Goal: Find specific page/section

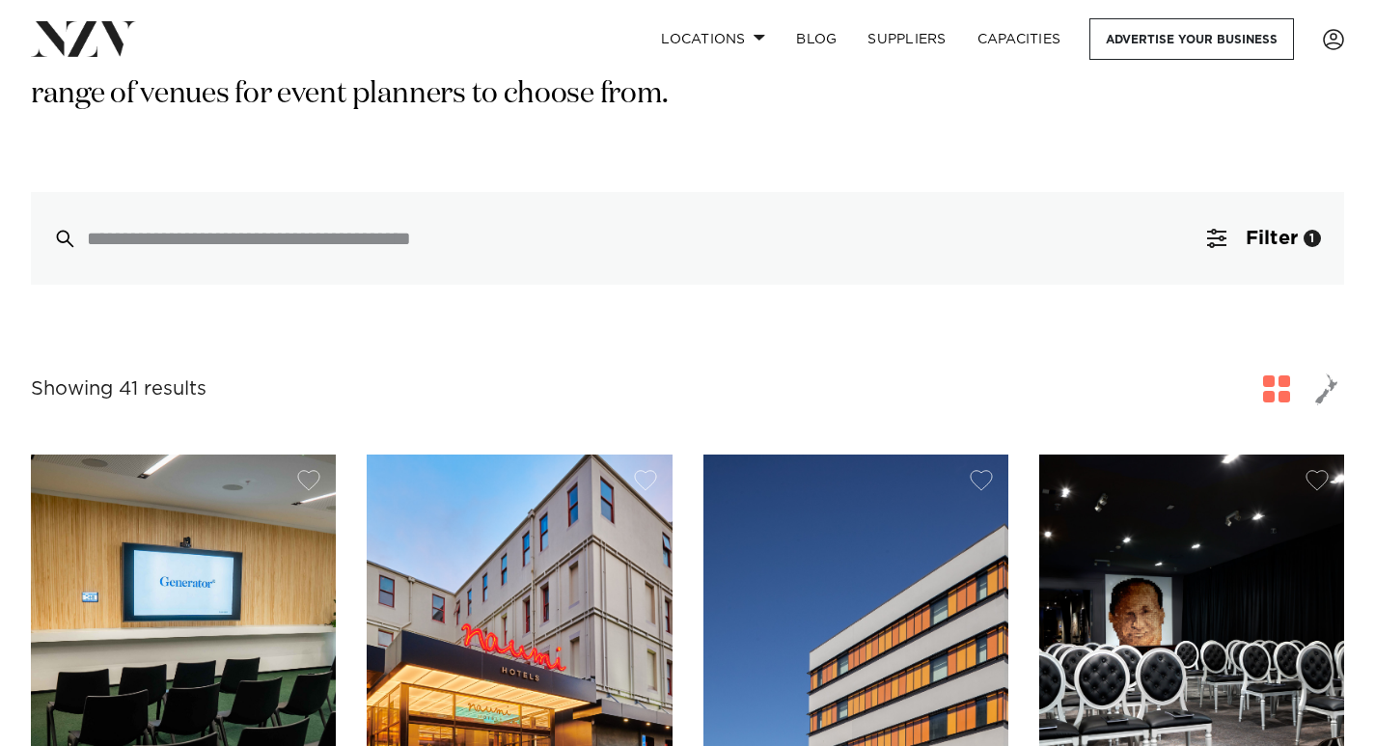
scroll to position [394, 0]
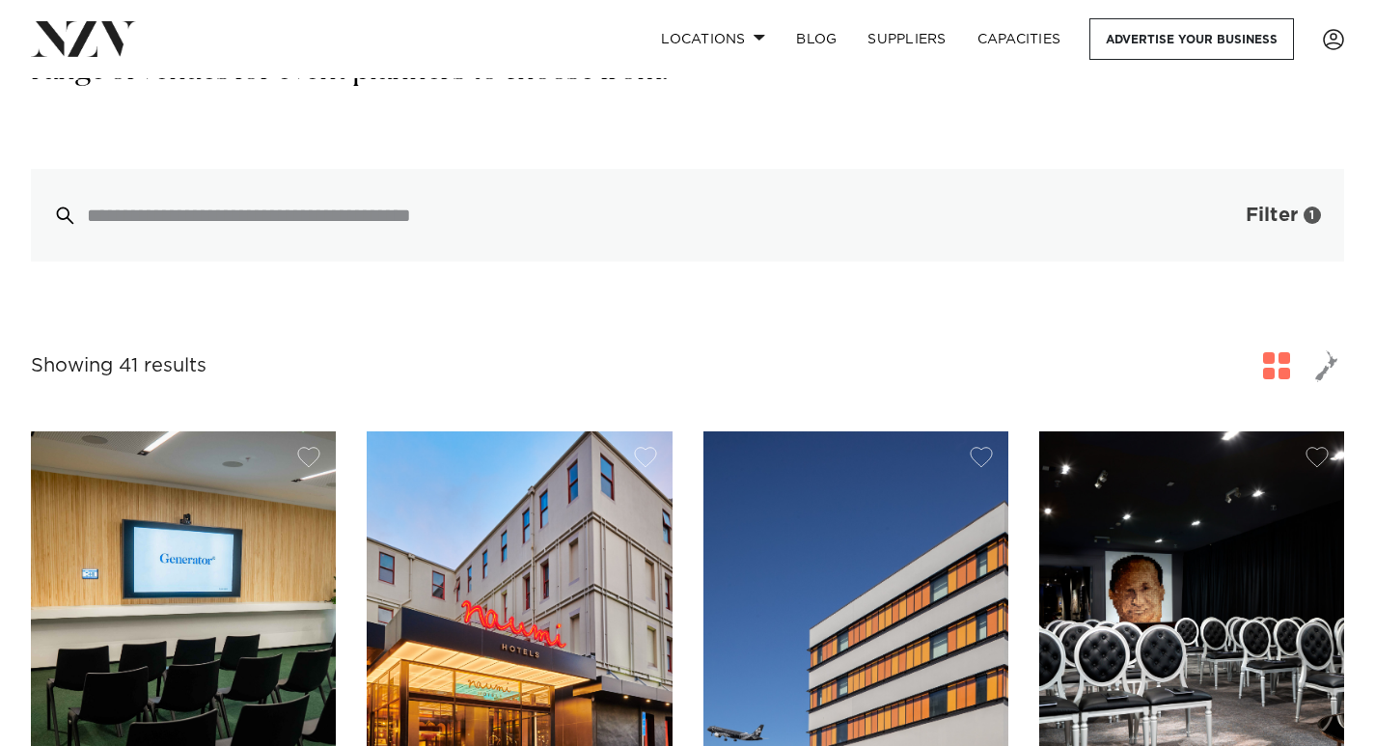
click at [1216, 224] on span "button" at bounding box center [1216, 215] width 19 height 19
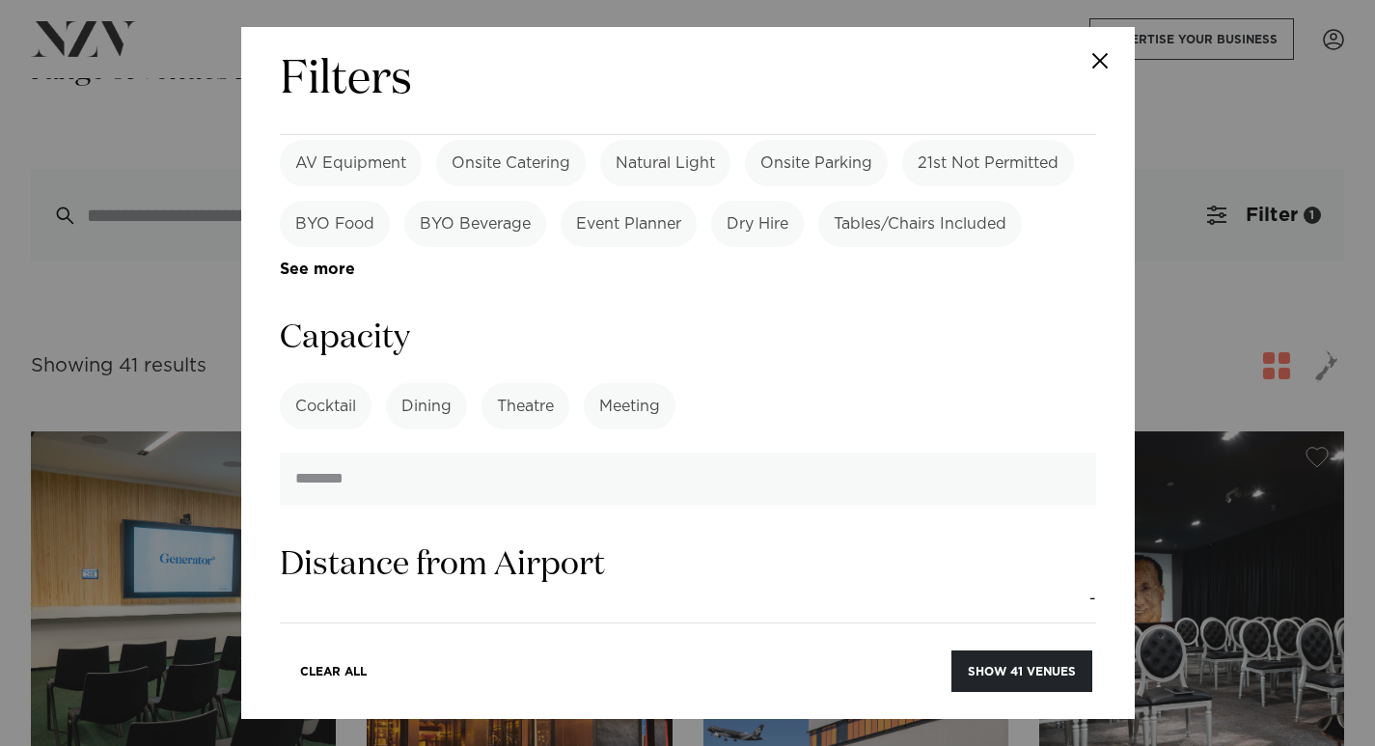
scroll to position [1420, 0]
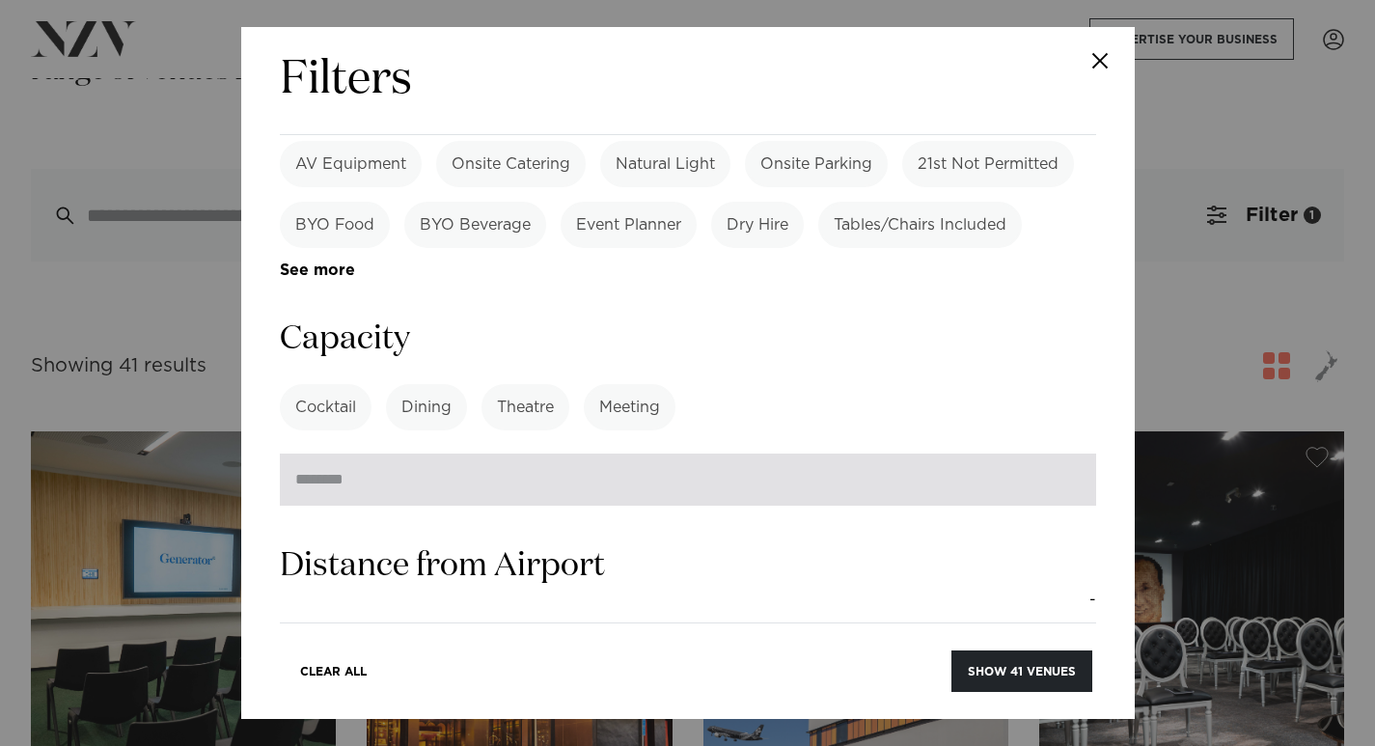
click at [383, 454] on input "number" at bounding box center [688, 480] width 817 height 52
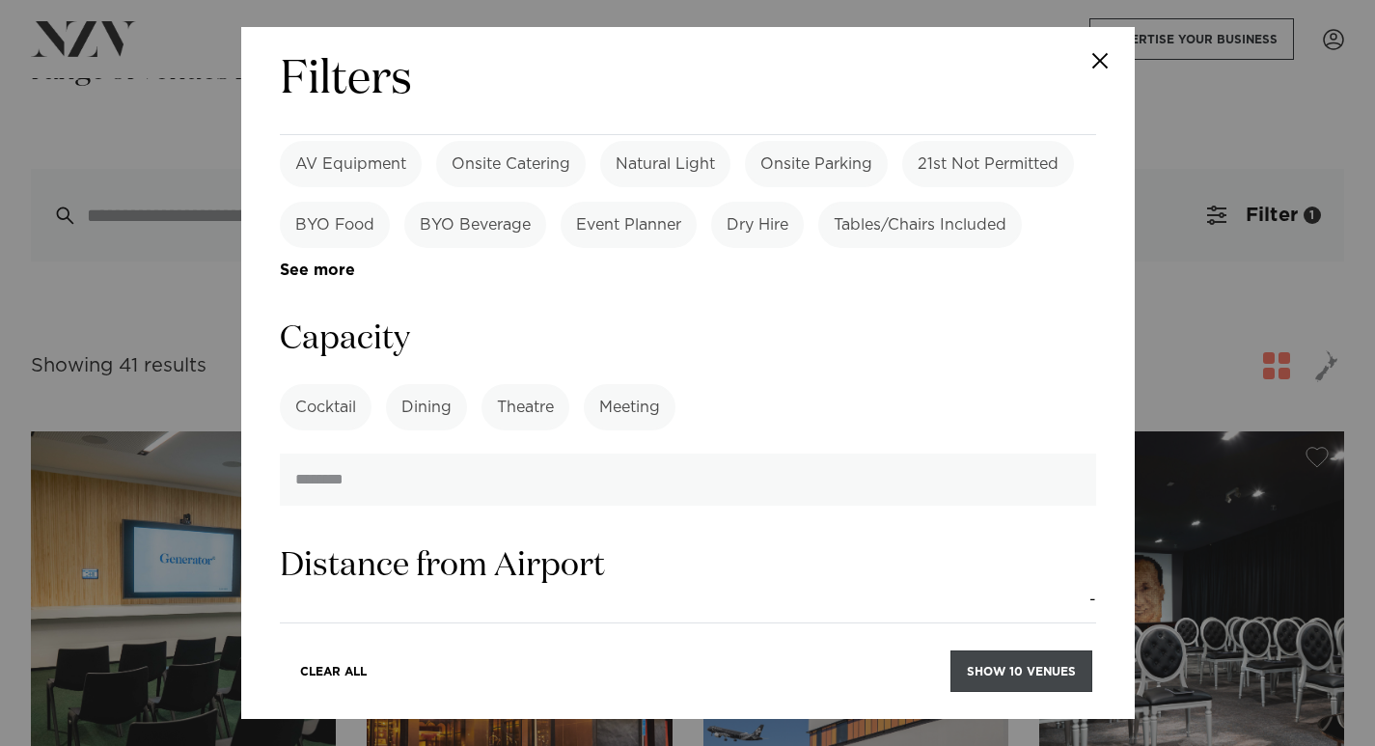
type input "***"
click at [1003, 669] on button "Show 10 venues" at bounding box center [1022, 672] width 142 height 42
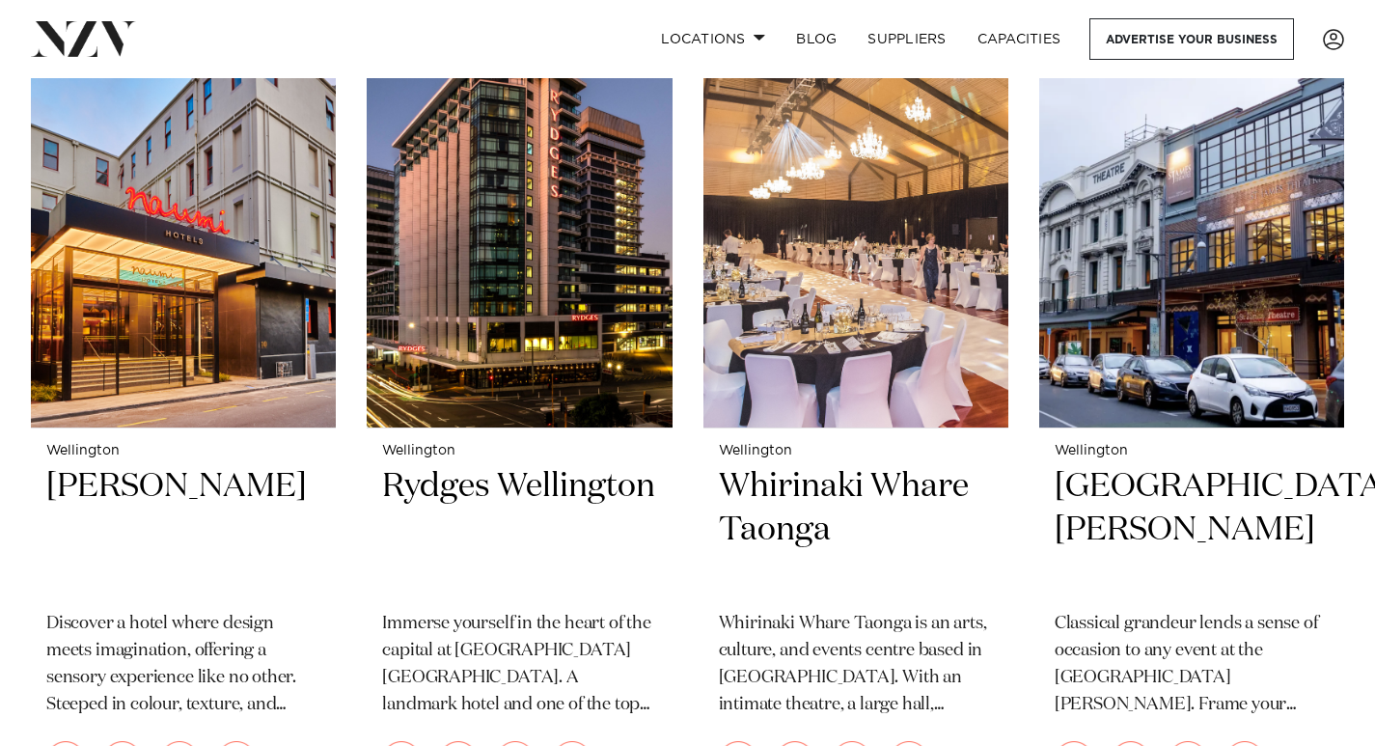
scroll to position [501, 0]
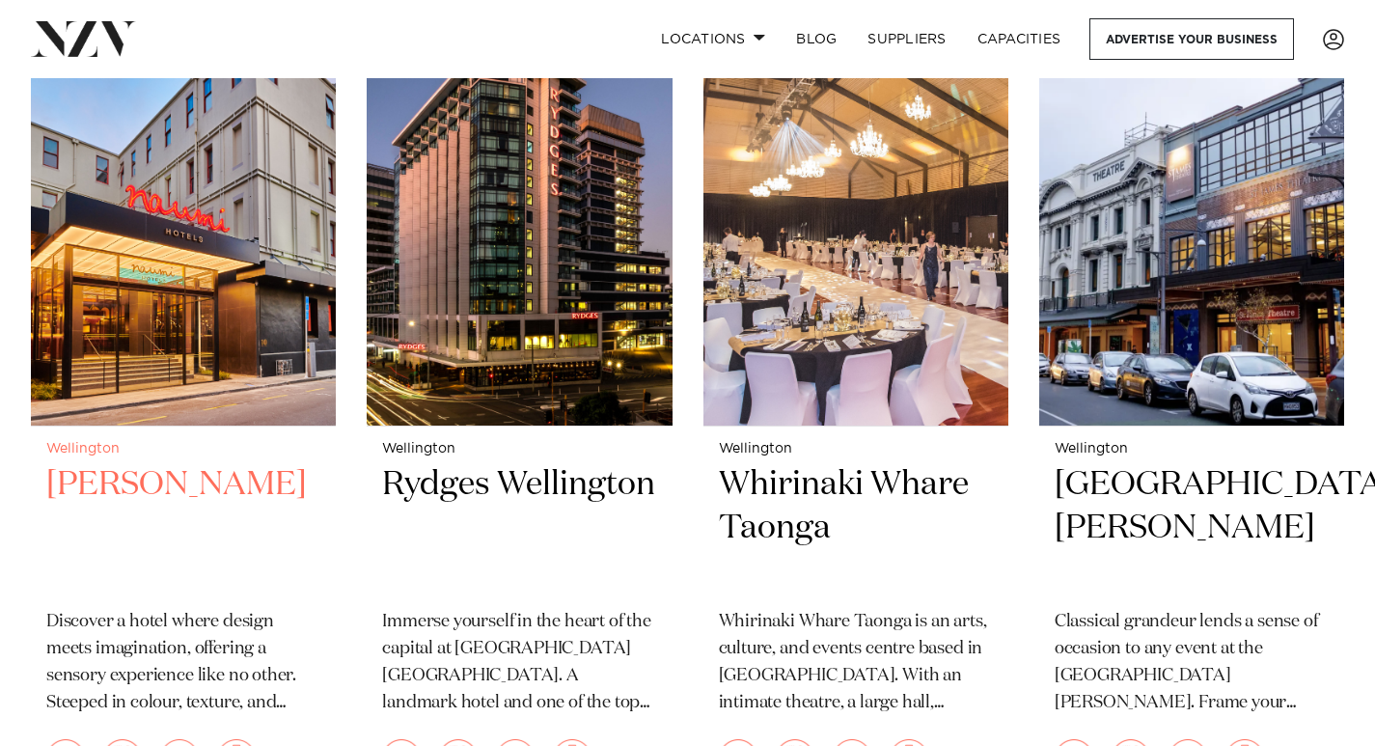
click at [200, 493] on h2 "[PERSON_NAME]" at bounding box center [183, 528] width 274 height 130
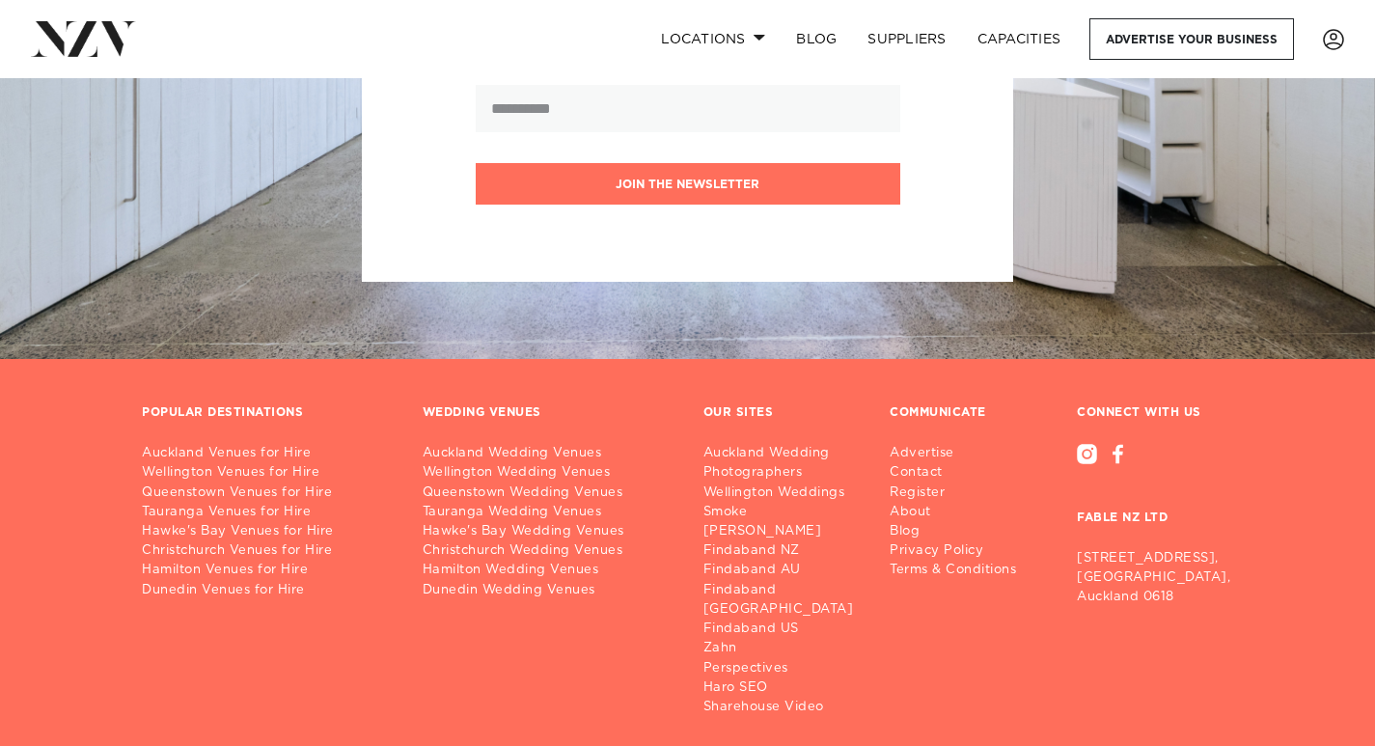
scroll to position [3420, 0]
